Goal: Task Accomplishment & Management: Complete application form

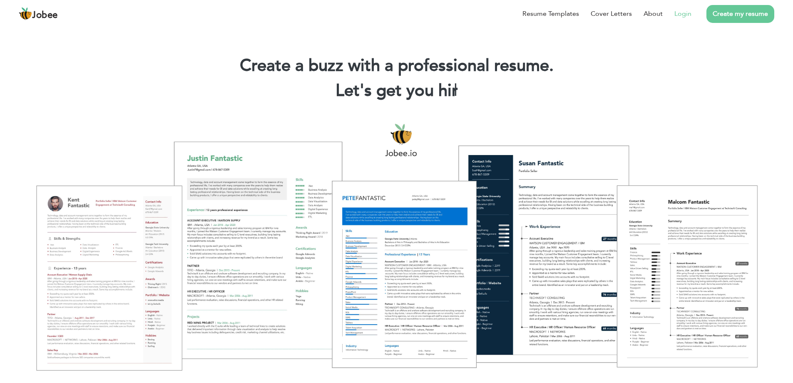
click at [684, 12] on link "Login" at bounding box center [682, 14] width 17 height 10
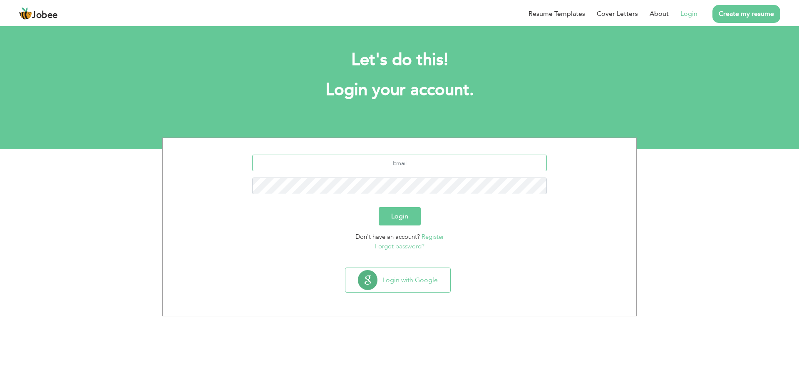
click at [398, 158] on input "text" at bounding box center [399, 162] width 295 height 17
click at [405, 159] on input "text" at bounding box center [399, 162] width 295 height 17
click at [428, 159] on input "text" at bounding box center [399, 162] width 295 height 17
type input "[EMAIL_ADDRESS][DOMAIN_NAME]"
click at [406, 213] on button "Login" at bounding box center [400, 216] width 42 height 18
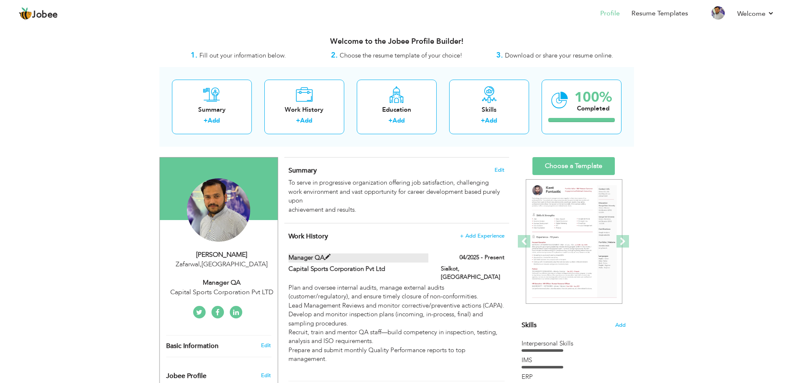
click at [328, 256] on span at bounding box center [327, 257] width 6 height 6
type input "Manager QA"
type input "Capital Sports Corporation Pvt Ltd"
type input "04/2025"
type input "Pakistan"
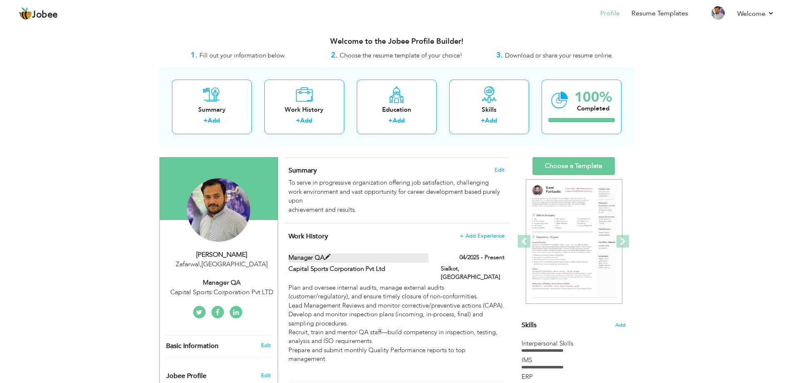
type input "Sialkot"
checkbox input "true"
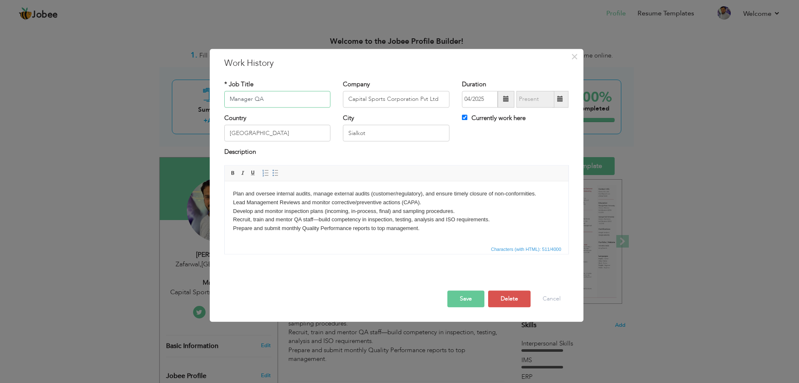
click at [291, 97] on input "Manager QA" at bounding box center [277, 99] width 107 height 17
type input "Manager QA / QMS"
click at [468, 301] on button "Save" at bounding box center [466, 298] width 37 height 17
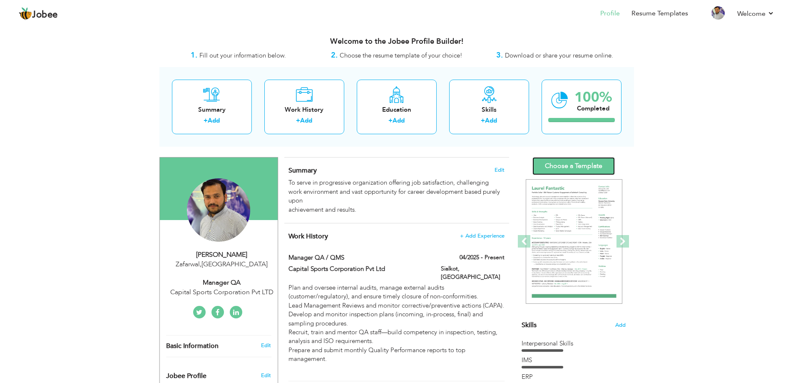
click at [569, 167] on link "Choose a Template" at bounding box center [573, 166] width 82 height 18
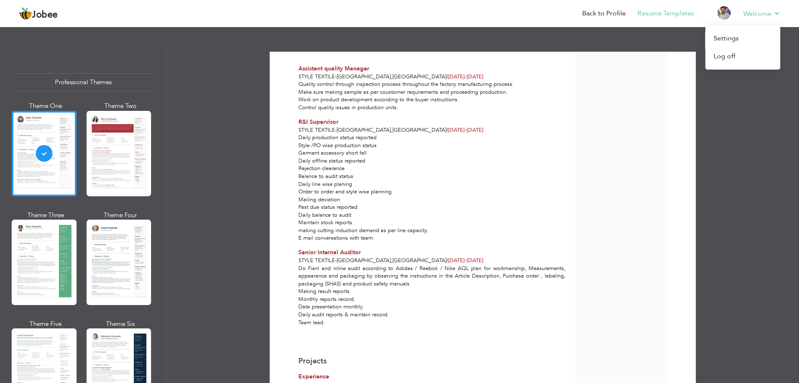
scroll to position [351, 0]
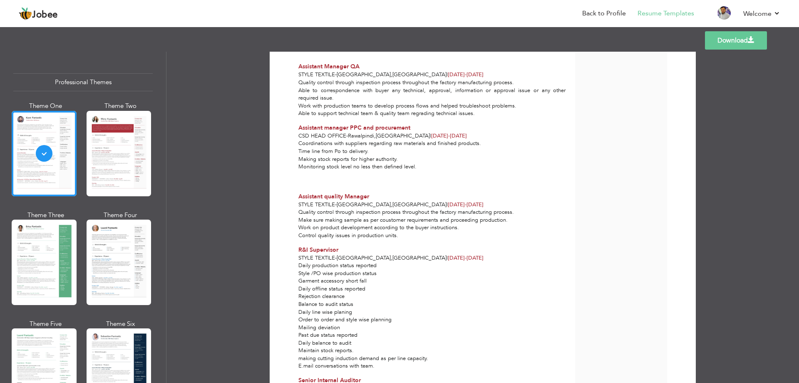
click at [738, 40] on link "Download" at bounding box center [736, 40] width 62 height 18
